Goal: Task Accomplishment & Management: Complete application form

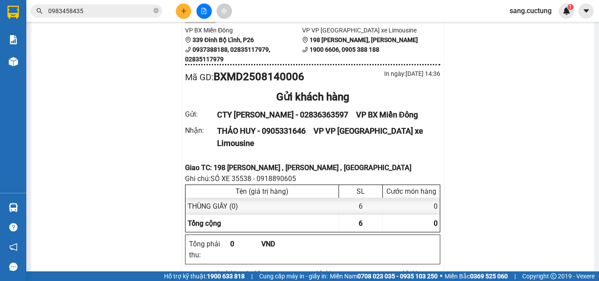
drag, startPoint x: 119, startPoint y: 83, endPoint x: 185, endPoint y: 7, distance: 100.0
click at [189, 6] on div at bounding box center [204, 11] width 66 height 15
click at [182, 14] on button at bounding box center [183, 11] width 15 height 15
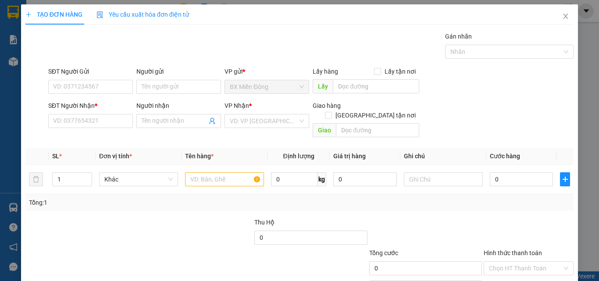
click at [82, 113] on div "SĐT Người Nhận *" at bounding box center [90, 107] width 85 height 13
click at [81, 119] on input "SĐT Người Nhận *" at bounding box center [90, 121] width 85 height 14
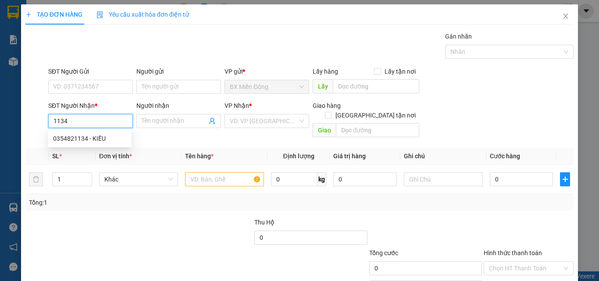
click at [78, 132] on div "0354821134 - KIỀU" at bounding box center [90, 138] width 84 height 14
type input "0354821134"
type input "KIỀU"
type input "CX HÒA THUẬN 2 CAM RANH"
type input "150.000"
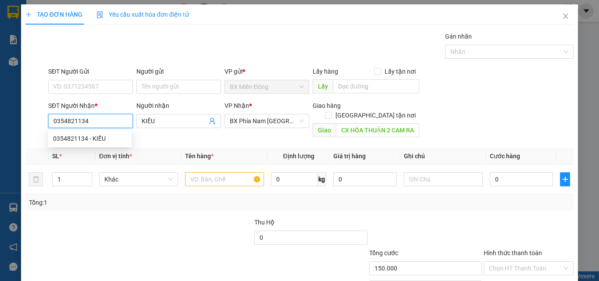
type input "150.000"
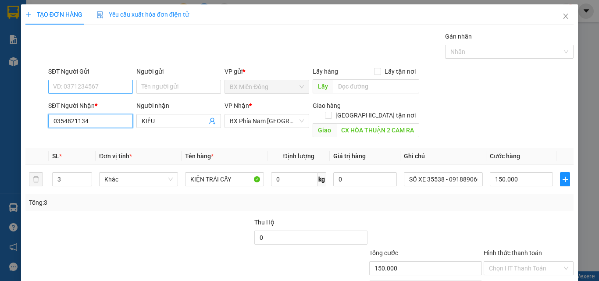
type input "0354821134"
click at [69, 89] on input "SĐT Người Gửi" at bounding box center [90, 87] width 85 height 14
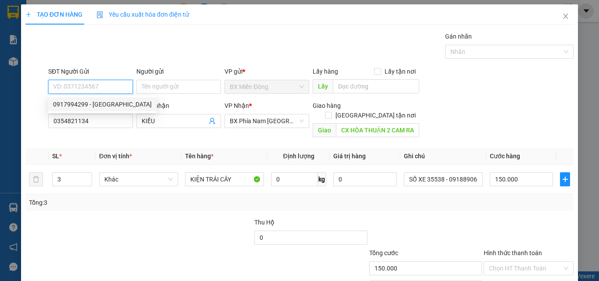
click at [75, 104] on div "0917994299 - [GEOGRAPHIC_DATA]" at bounding box center [102, 104] width 99 height 10
type input "0917994299"
type input "ĐẠI LỘC"
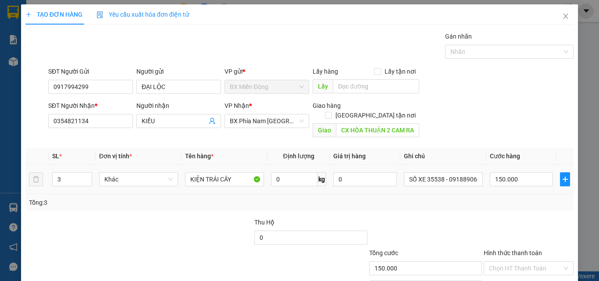
click at [92, 172] on td "3" at bounding box center [72, 179] width 47 height 29
type input "2"
click at [85, 181] on icon "down" at bounding box center [86, 182] width 3 height 3
click at [519, 179] on td "150.000" at bounding box center [521, 179] width 70 height 29
click at [518, 172] on input "150.000" at bounding box center [521, 179] width 63 height 14
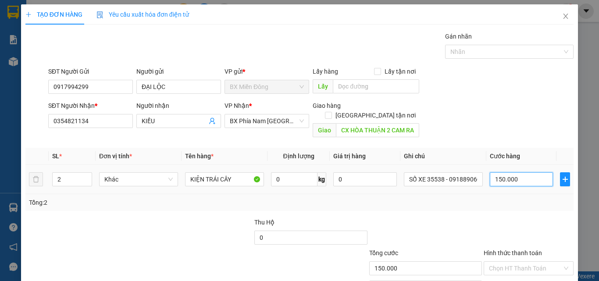
type input "1"
type input "10"
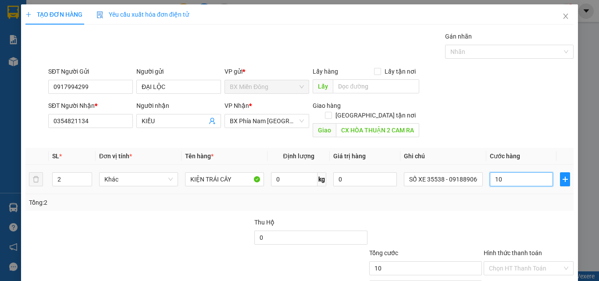
type input "100"
type input "100.000"
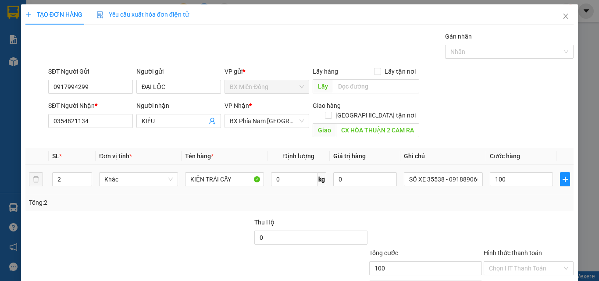
type input "100.000"
click at [526, 198] on div "Tổng: 2" at bounding box center [299, 203] width 541 height 10
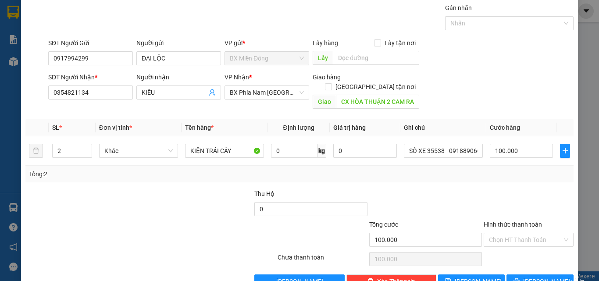
scroll to position [43, 0]
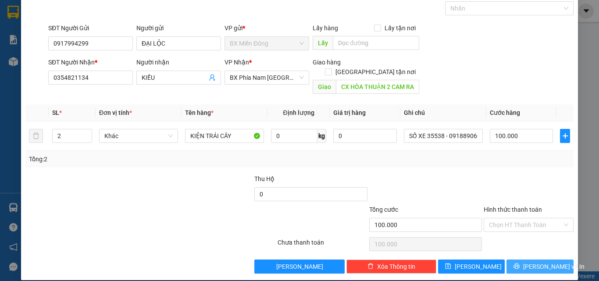
click at [522, 262] on button "[PERSON_NAME] và In" at bounding box center [539, 266] width 67 height 14
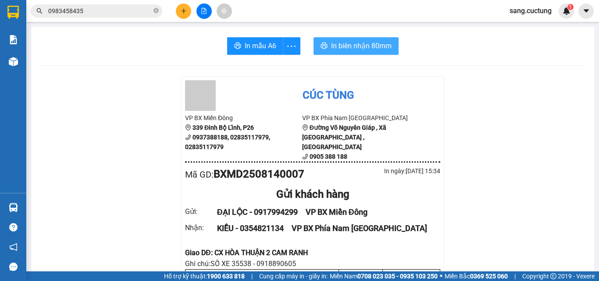
click at [361, 52] on button "In biên nhận 80mm" at bounding box center [355, 46] width 85 height 18
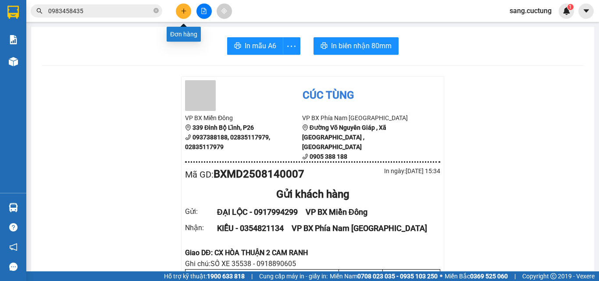
click at [184, 7] on button at bounding box center [183, 11] width 15 height 15
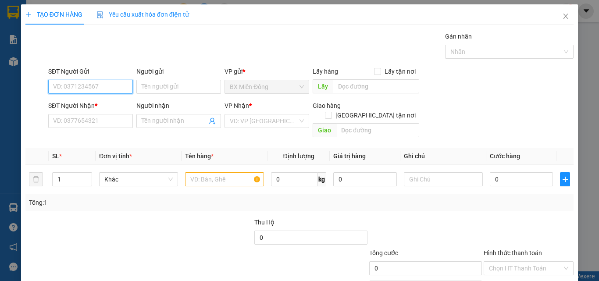
click at [60, 90] on input "SĐT Người Gửi" at bounding box center [90, 87] width 85 height 14
click at [123, 106] on div "0965009109 - CÁ DĨA HOÀNG DỰ" at bounding box center [99, 104] width 92 height 10
type input "0965009109"
type input "CÁ DĨA HOÀNG DỰ"
type input "0886968479"
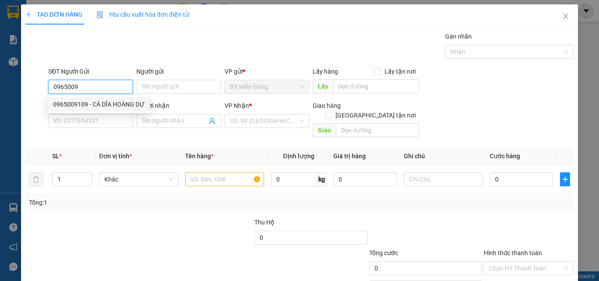
type input "NAM"
type input "BX CAM RANH"
type input "100.000"
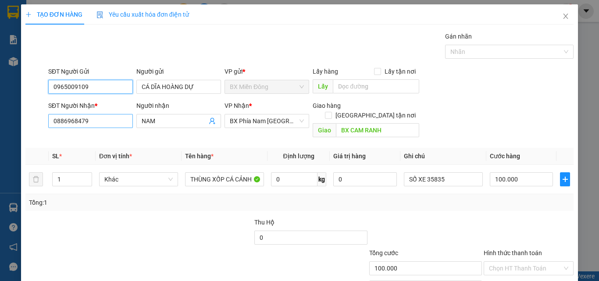
type input "0965009109"
click at [110, 116] on input "0886968479" at bounding box center [90, 121] width 85 height 14
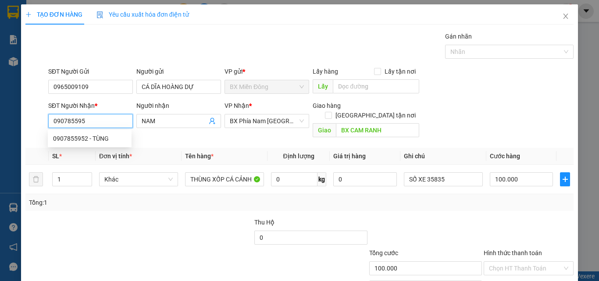
type input "0907855952"
click at [64, 139] on div "0907855952 - TÙNG" at bounding box center [89, 139] width 73 height 10
type input "TÙNG"
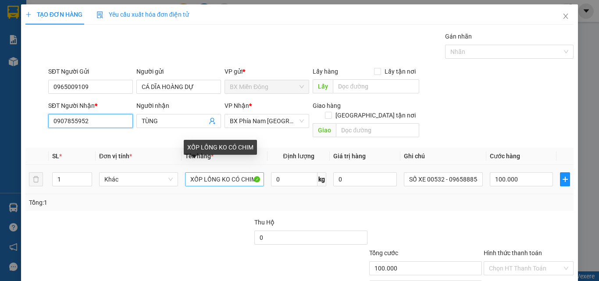
type input "0907855952"
click at [213, 174] on input "XỐP LỒNG KO CÓ CHIM" at bounding box center [224, 179] width 79 height 14
click at [206, 172] on input "XỐP LỒNG KO CÓ CHIM" at bounding box center [224, 179] width 79 height 14
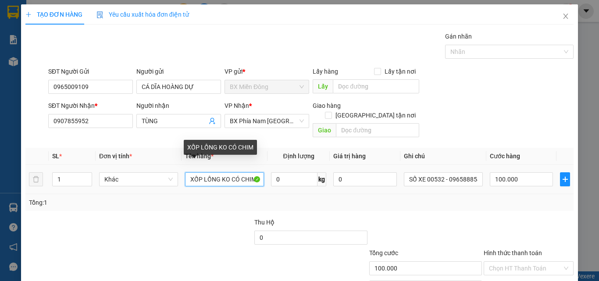
click at [206, 172] on input "XỐP LỒNG KO CÓ CHIM" at bounding box center [224, 179] width 79 height 14
type input "t"
type input "THÙNG XỐP CÁ CẢNH"
type input "S"
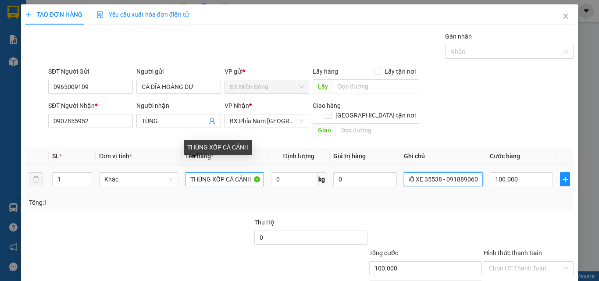
scroll to position [0, 6]
type input "SỐ XE 35538 - 0918890605"
type input "8"
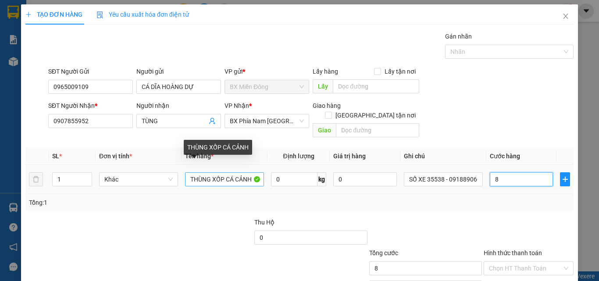
type input "80"
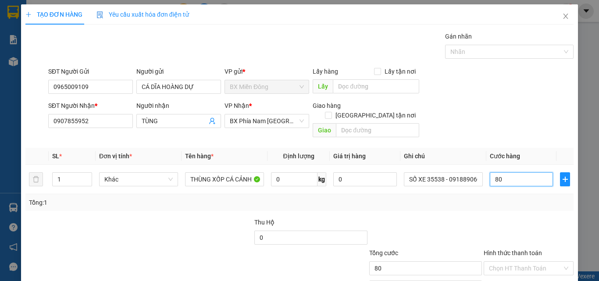
type input "80"
type input "80.000"
click at [484, 225] on div at bounding box center [529, 232] width 92 height 31
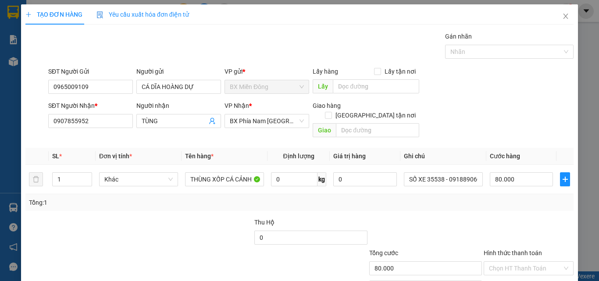
scroll to position [43, 0]
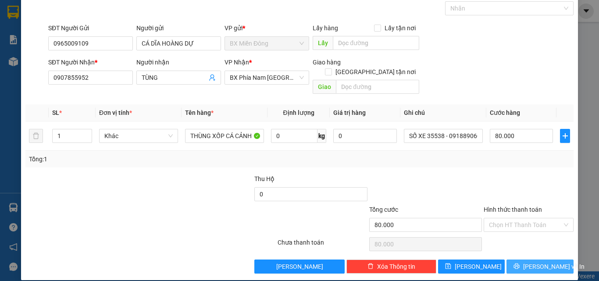
click at [520, 259] on button "[PERSON_NAME] và In" at bounding box center [539, 266] width 67 height 14
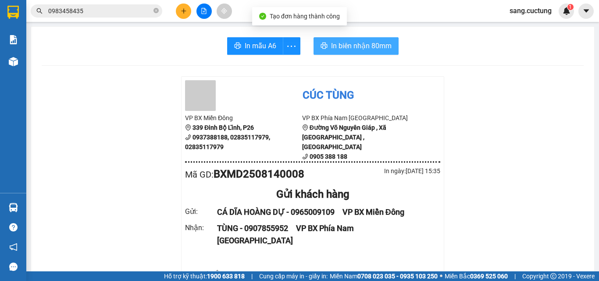
click at [343, 50] on span "In biên nhận 80mm" at bounding box center [361, 45] width 60 height 11
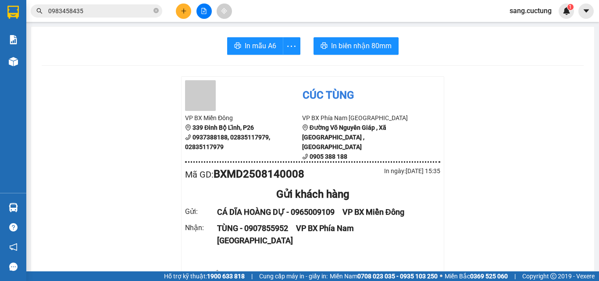
click at [179, 10] on button at bounding box center [183, 11] width 15 height 15
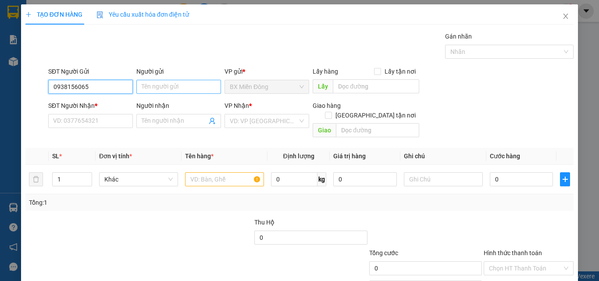
type input "0938156065"
click at [159, 89] on input "Người gửi" at bounding box center [178, 87] width 85 height 14
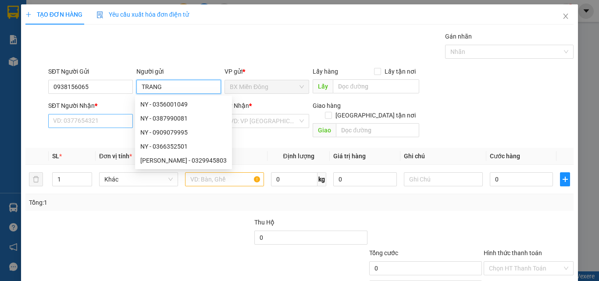
type input "TRANG"
click at [60, 119] on input "SĐT Người Nhận *" at bounding box center [90, 121] width 85 height 14
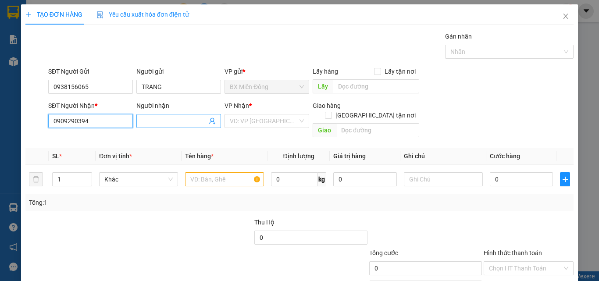
type input "0909290394"
click at [175, 120] on input "Người nhận" at bounding box center [174, 121] width 65 height 10
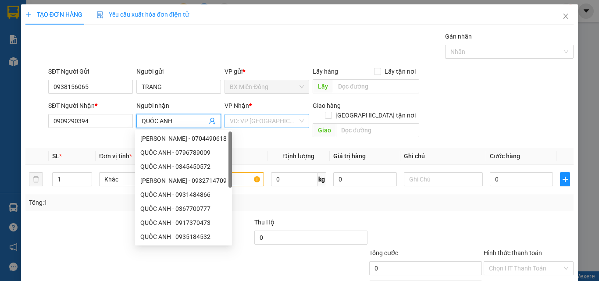
type input "QUỐC ANH"
click at [247, 126] on input "search" at bounding box center [264, 120] width 68 height 13
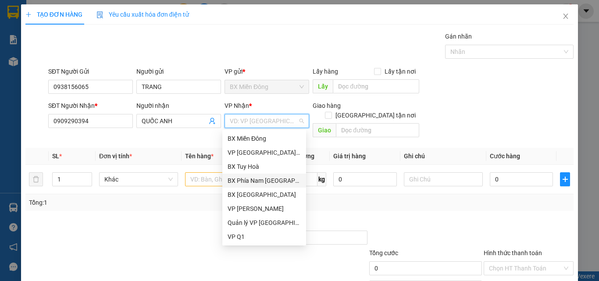
click at [256, 179] on div "BX Phía Nam [GEOGRAPHIC_DATA]" at bounding box center [263, 181] width 73 height 10
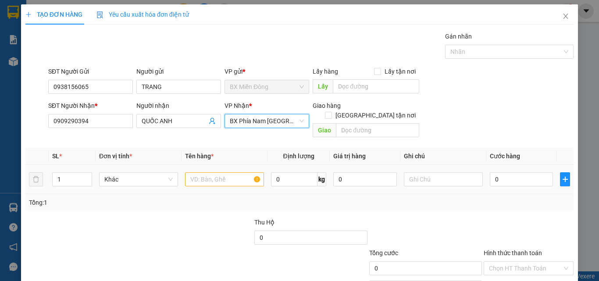
click at [209, 165] on td at bounding box center [224, 179] width 86 height 29
click at [211, 172] on input "text" at bounding box center [224, 179] width 79 height 14
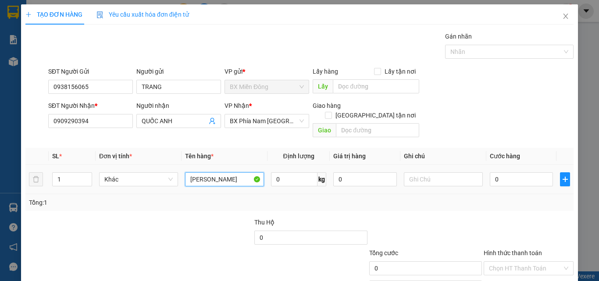
type input "[PERSON_NAME]"
type input "SỐ XE 35538 - 0918890605"
type input "8"
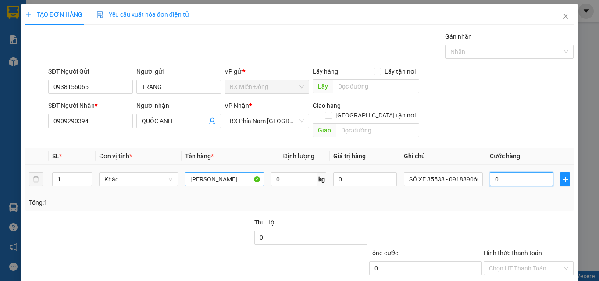
type input "8"
type input "80"
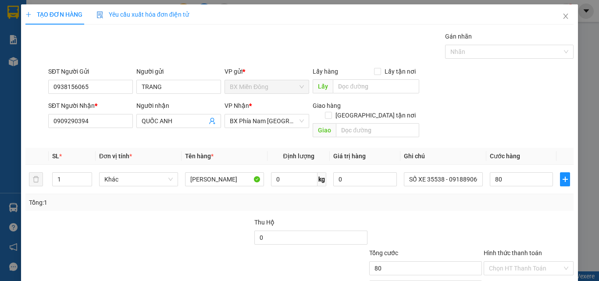
type input "80.000"
click at [451, 199] on div "Tổng: 1" at bounding box center [299, 202] width 548 height 17
click at [354, 128] on div "Giao" at bounding box center [365, 131] width 106 height 14
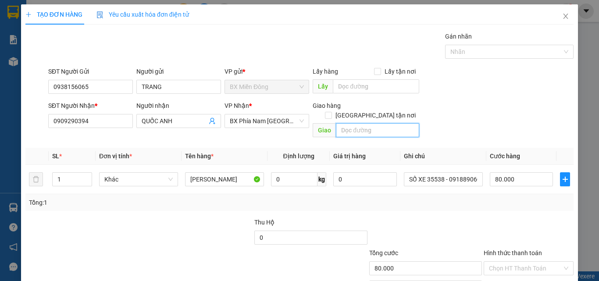
click at [355, 124] on input "text" at bounding box center [377, 130] width 83 height 14
type input "CAM RANH"
click at [500, 206] on div "Transit Pickup Surcharge Ids Transit Deliver Surcharge Ids Transit Deliver Surc…" at bounding box center [299, 174] width 548 height 285
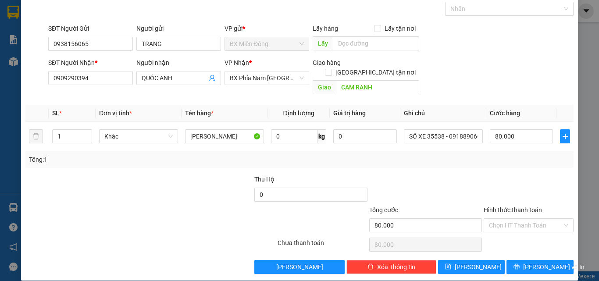
scroll to position [43, 0]
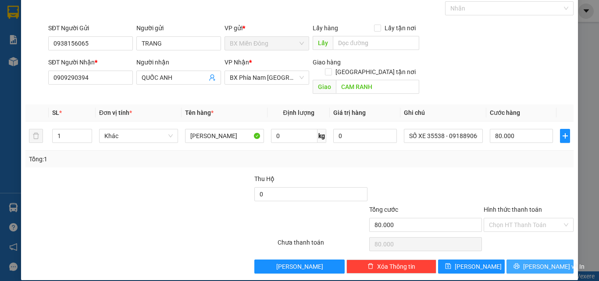
click at [523, 259] on button "[PERSON_NAME] và In" at bounding box center [539, 266] width 67 height 14
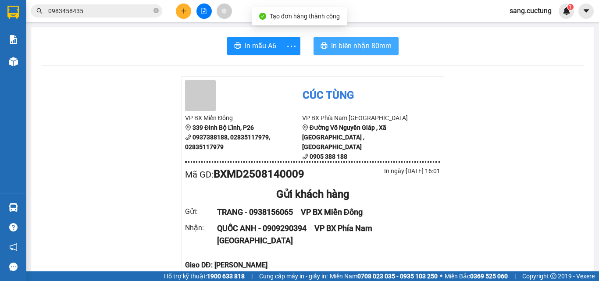
click at [344, 42] on span "In biên nhận 80mm" at bounding box center [361, 45] width 60 height 11
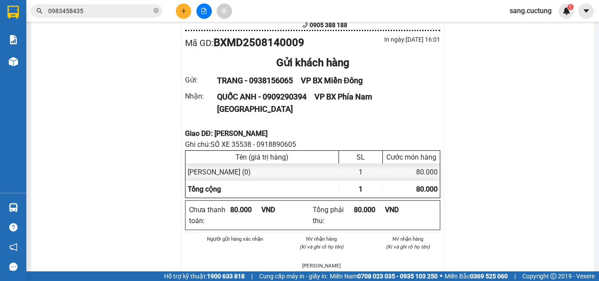
scroll to position [88, 0]
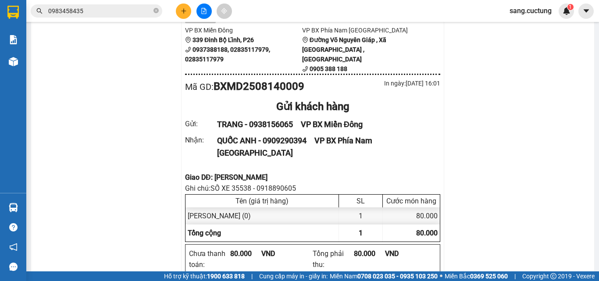
click at [183, 11] on icon "plus" at bounding box center [184, 11] width 6 height 6
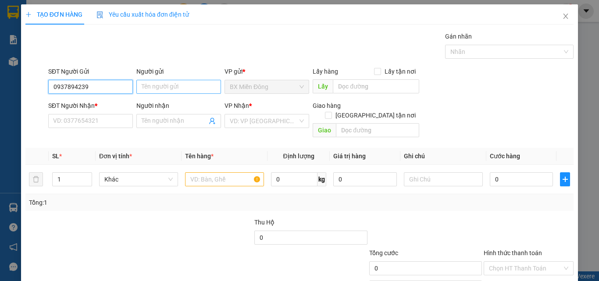
type input "0937894239"
click at [142, 83] on input "Người gửi" at bounding box center [178, 87] width 85 height 14
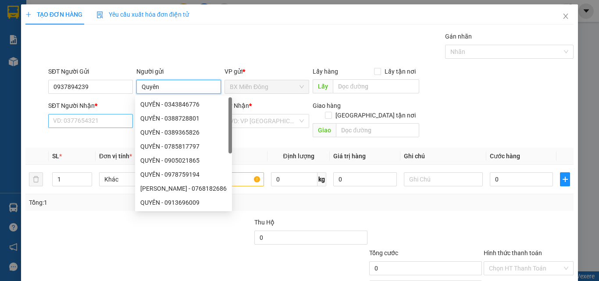
type input "Quyên"
click at [97, 120] on input "SĐT Người Nhận *" at bounding box center [90, 121] width 85 height 14
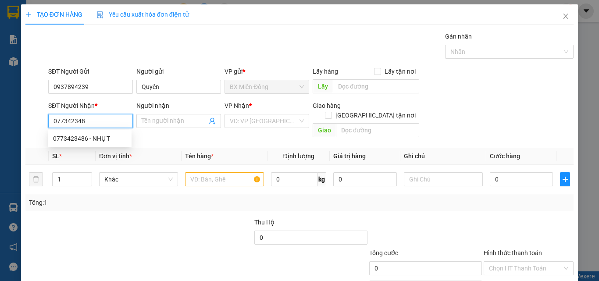
type input "0773423486"
click at [88, 141] on div "0773423486 - NHỰT" at bounding box center [89, 139] width 73 height 10
type input "NHỰT"
type input "100.000"
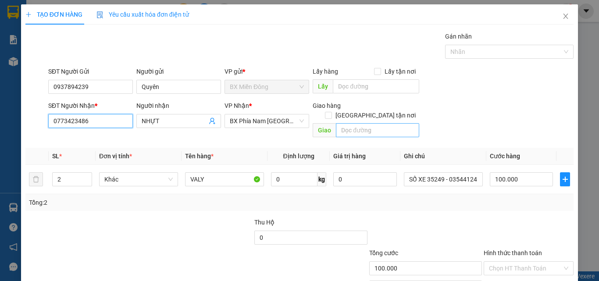
type input "0773423486"
click at [351, 123] on input "text" at bounding box center [377, 130] width 83 height 14
type input "!"
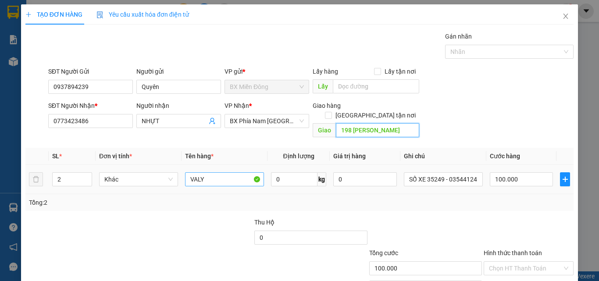
type input "198 [PERSON_NAME]"
click at [209, 172] on input "VALY" at bounding box center [224, 179] width 79 height 14
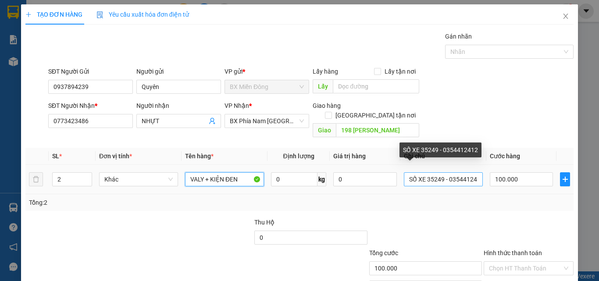
type input "VALY + KIỆN ĐEN"
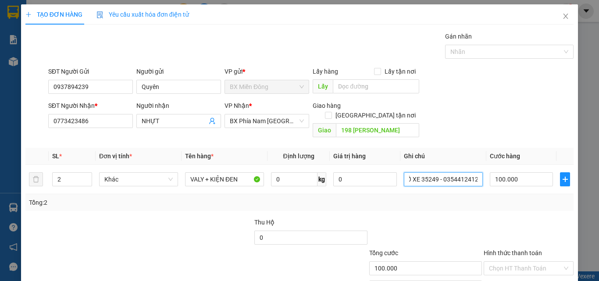
drag, startPoint x: 422, startPoint y: 171, endPoint x: 515, endPoint y: 186, distance: 94.2
click at [515, 186] on div "SL * Đơn vị tính * Tên hàng * Định lượng Giá trị hàng Ghi chú Cước hàng 2 Khác …" at bounding box center [299, 179] width 548 height 63
type input "SỐ XE 35538 - 0918890605"
click at [488, 148] on th "Cước hàng" at bounding box center [521, 156] width 70 height 17
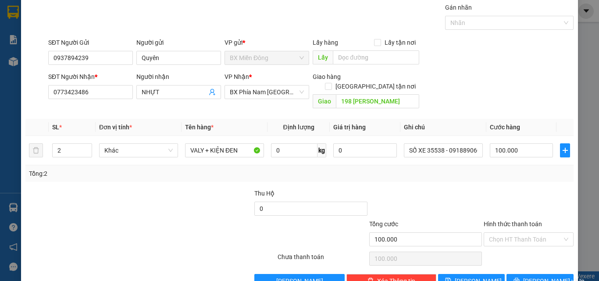
scroll to position [43, 0]
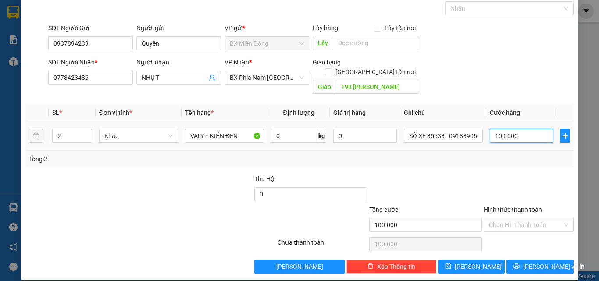
click at [501, 129] on input "100.000" at bounding box center [521, 136] width 63 height 14
type input "1"
type input "15"
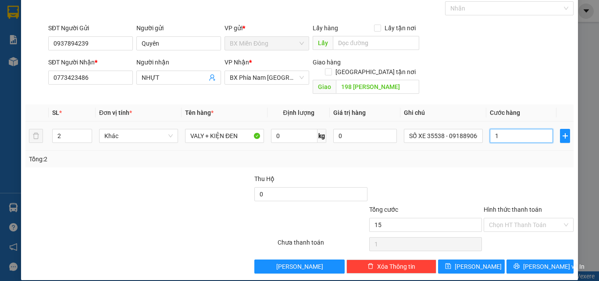
type input "15"
type input "150"
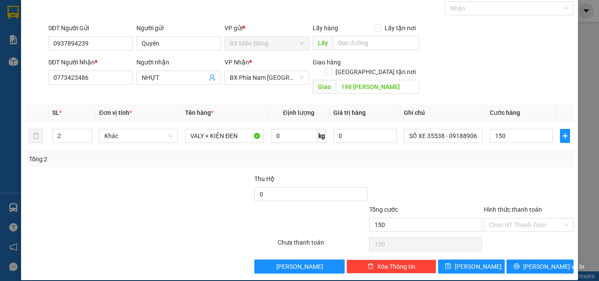
type input "150.000"
click at [500, 174] on div at bounding box center [529, 189] width 92 height 31
click at [510, 129] on input "150.000" at bounding box center [521, 136] width 63 height 14
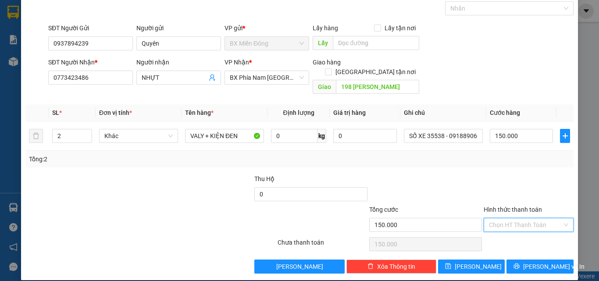
click at [492, 218] on input "Hình thức thanh toán" at bounding box center [525, 224] width 73 height 13
click at [507, 231] on div "Tại văn phòng" at bounding box center [523, 233] width 78 height 10
type input "0"
click at [516, 248] on div "Transit Pickup Surcharge Ids Transit Deliver Surcharge Ids Transit Deliver Surc…" at bounding box center [299, 130] width 548 height 285
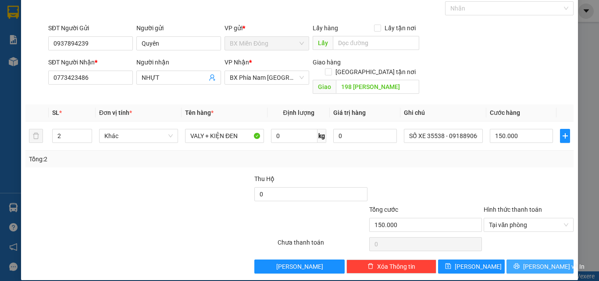
click at [516, 259] on button "[PERSON_NAME] và In" at bounding box center [539, 266] width 67 height 14
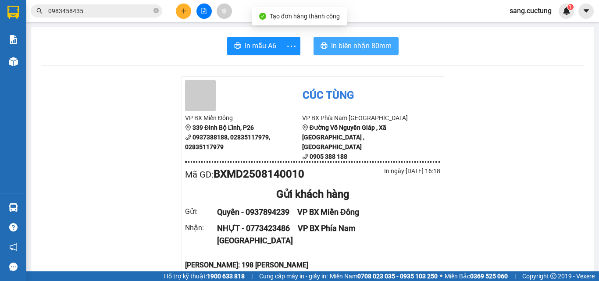
click at [362, 48] on span "In biên nhận 80mm" at bounding box center [361, 45] width 60 height 11
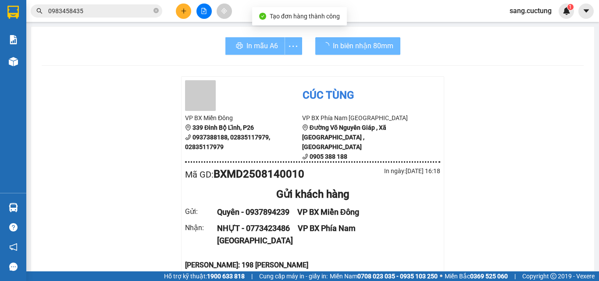
scroll to position [88, 0]
